Goal: Information Seeking & Learning: Learn about a topic

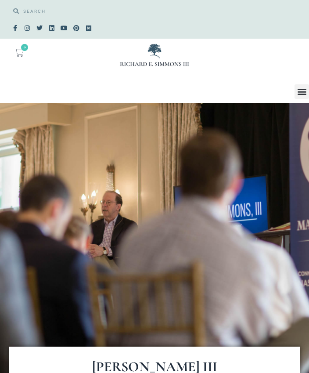
click at [303, 91] on icon "Menu Toggle" at bounding box center [302, 91] width 10 height 10
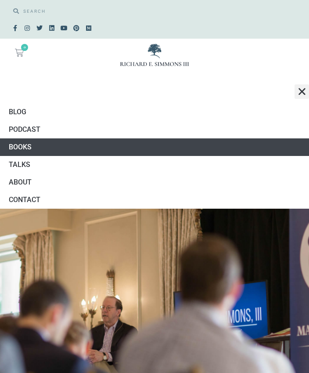
click at [29, 147] on link "Books" at bounding box center [154, 147] width 309 height 18
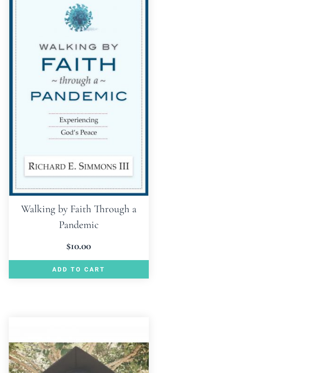
scroll to position [3552, 0]
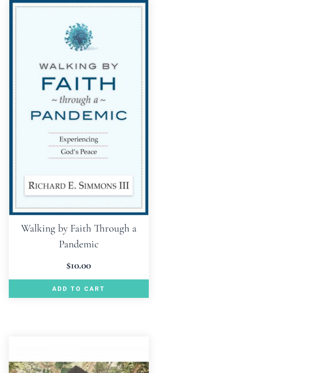
click at [80, 119] on img at bounding box center [79, 107] width 140 height 216
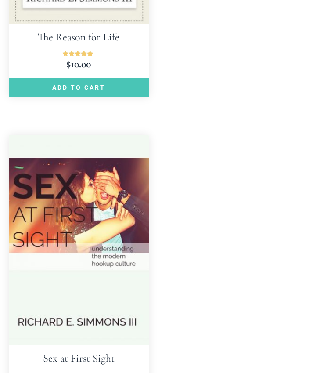
scroll to position [5077, 0]
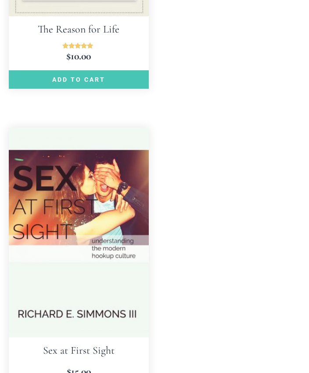
click at [98, 190] on img at bounding box center [79, 232] width 140 height 210
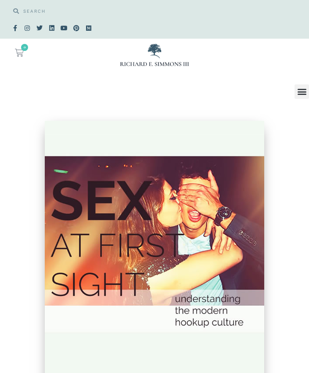
click at [304, 88] on icon "Menu Toggle" at bounding box center [302, 91] width 10 height 10
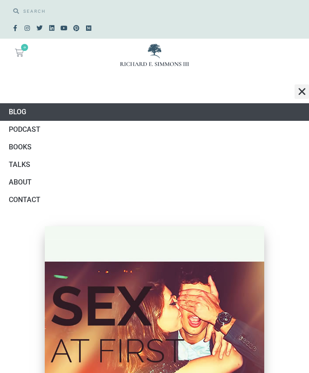
click at [21, 116] on link "Blog" at bounding box center [154, 112] width 309 height 18
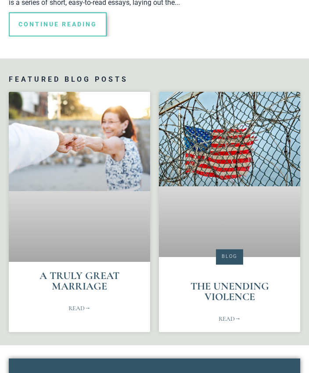
scroll to position [462, 0]
click at [230, 314] on link "Read" at bounding box center [230, 318] width 22 height 9
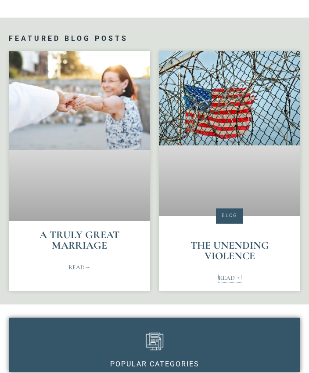
scroll to position [503, 0]
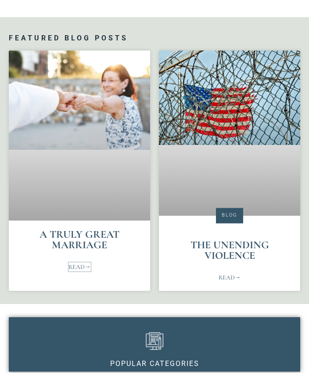
click at [72, 262] on link "Read" at bounding box center [79, 266] width 22 height 9
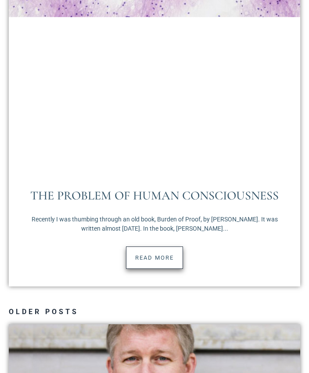
scroll to position [2546, 0]
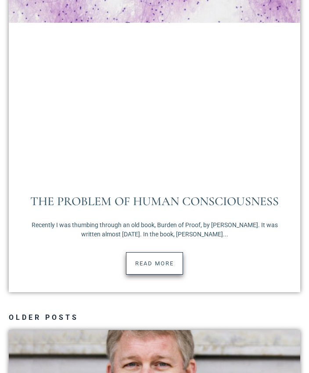
scroll to position [2478, 0]
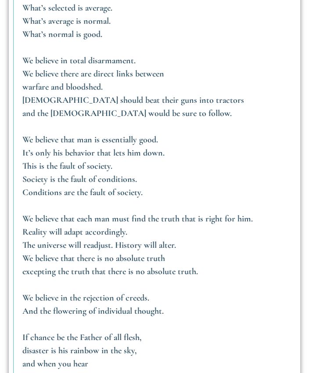
scroll to position [1917, 0]
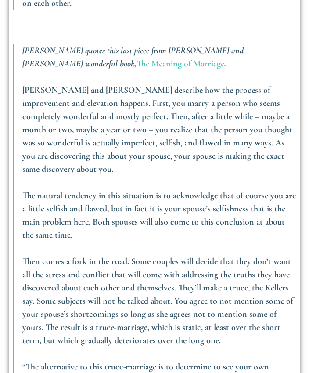
scroll to position [1316, 0]
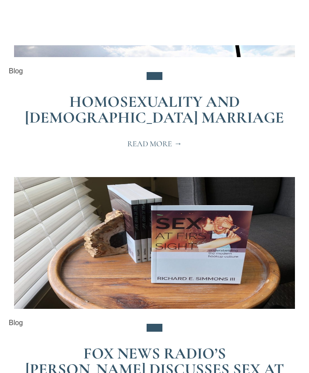
scroll to position [4870, 0]
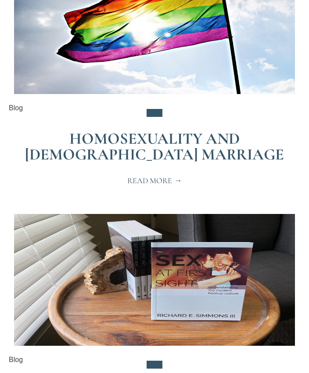
click at [155, 176] on span "Read More" at bounding box center [154, 180] width 55 height 8
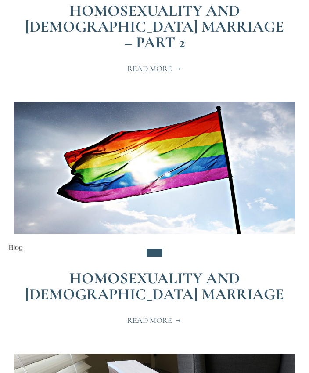
scroll to position [4725, 0]
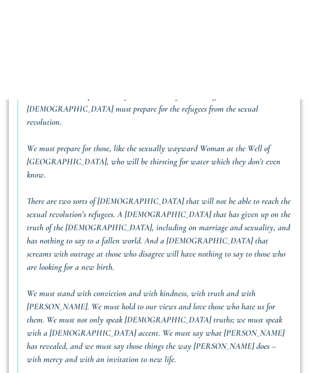
scroll to position [1589, 0]
